Goal: Check status: Check status

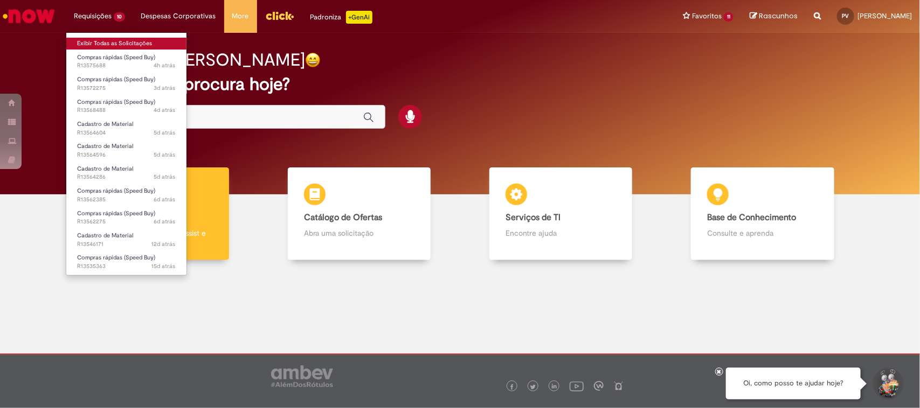
click at [94, 41] on link "Exibir Todas as Solicitações" at bounding box center [126, 44] width 120 height 12
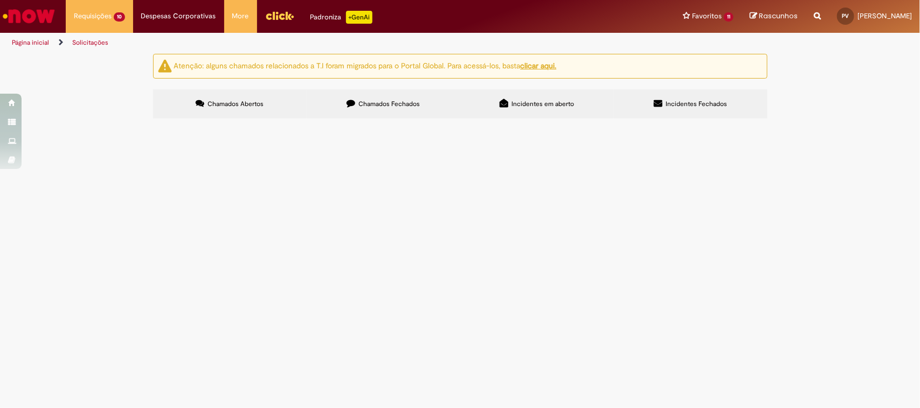
click at [374, 115] on label "Chamados Fechados" at bounding box center [384, 103] width 154 height 29
click at [0, 0] on link "2" at bounding box center [0, 0] width 0 height 0
click at [0, 0] on span "R13521753" at bounding box center [0, 0] width 0 height 0
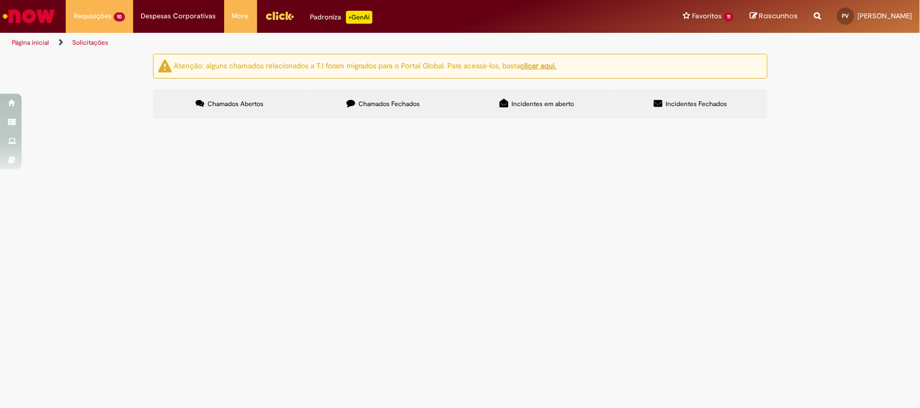
click at [0, 0] on span "R13521753" at bounding box center [0, 0] width 0 height 0
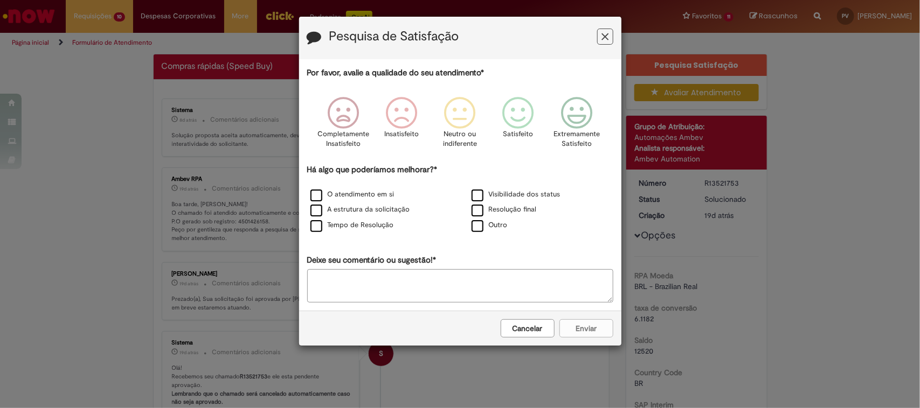
click at [601, 42] on button "Feedback" at bounding box center [605, 37] width 16 height 16
